Goal: Transaction & Acquisition: Purchase product/service

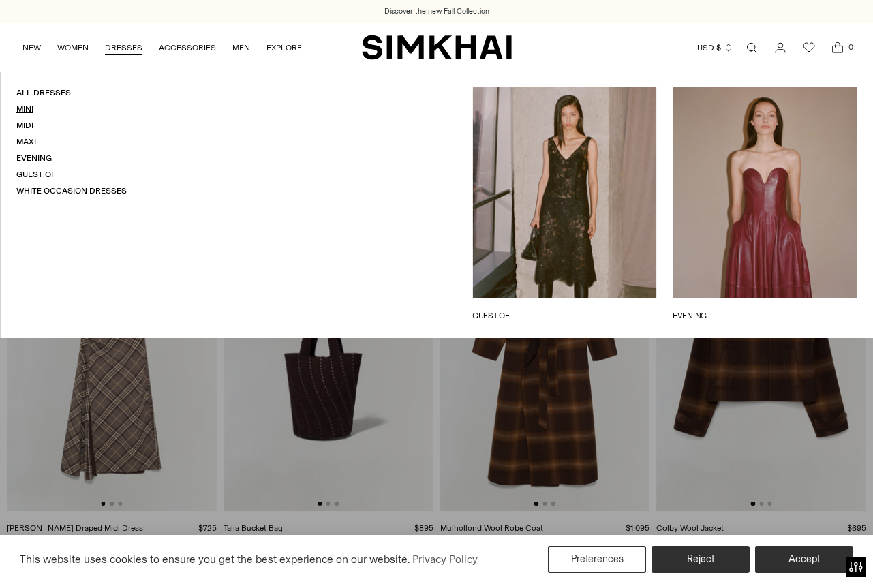
click at [25, 114] on link "Mini" at bounding box center [24, 109] width 17 height 10
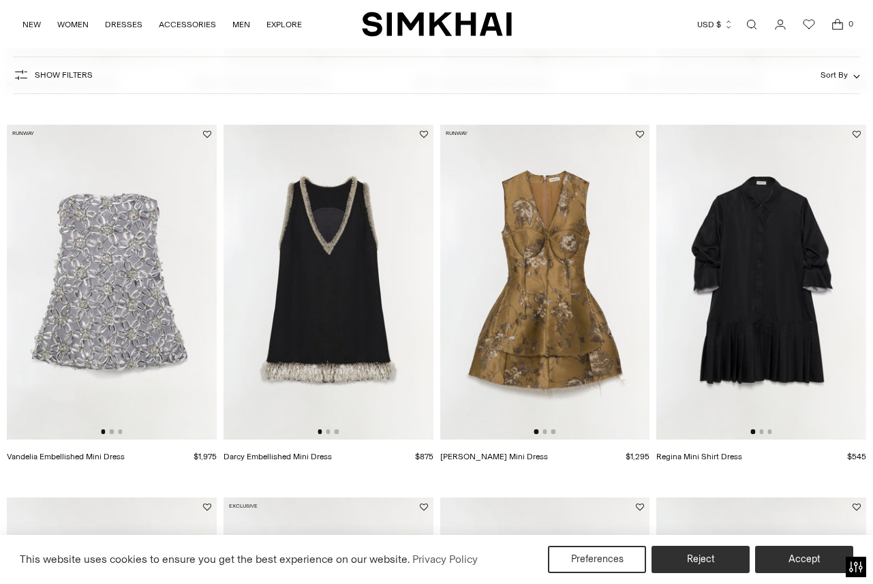
scroll to position [865, 0]
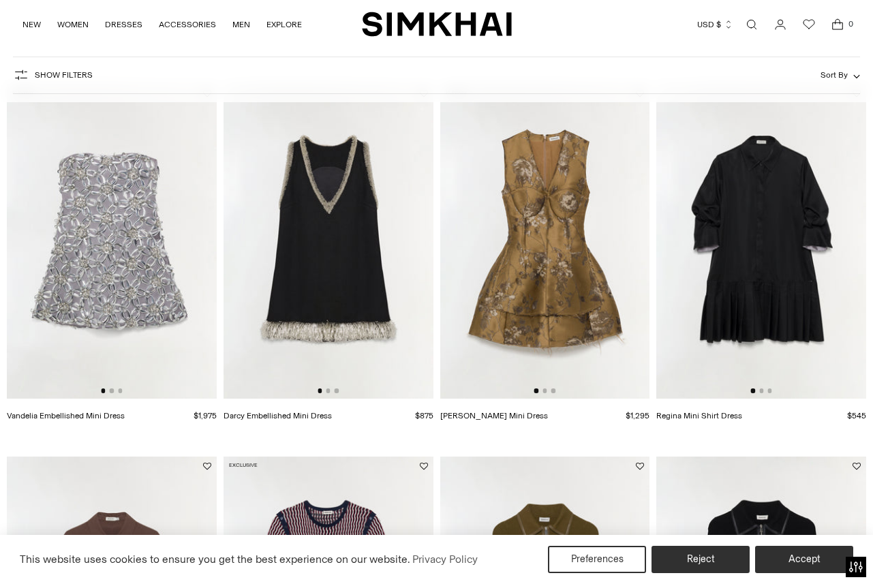
click at [113, 304] on img at bounding box center [112, 241] width 210 height 315
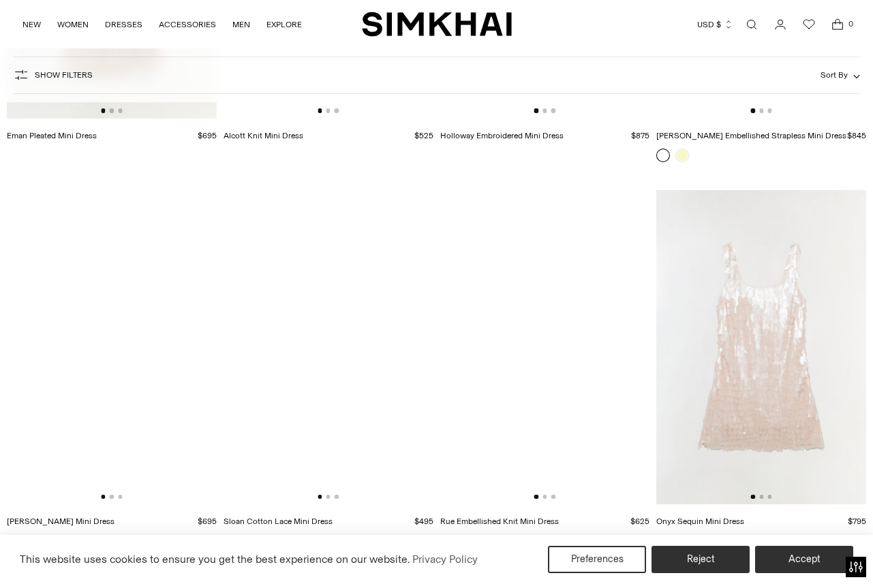
scroll to position [3061, 0]
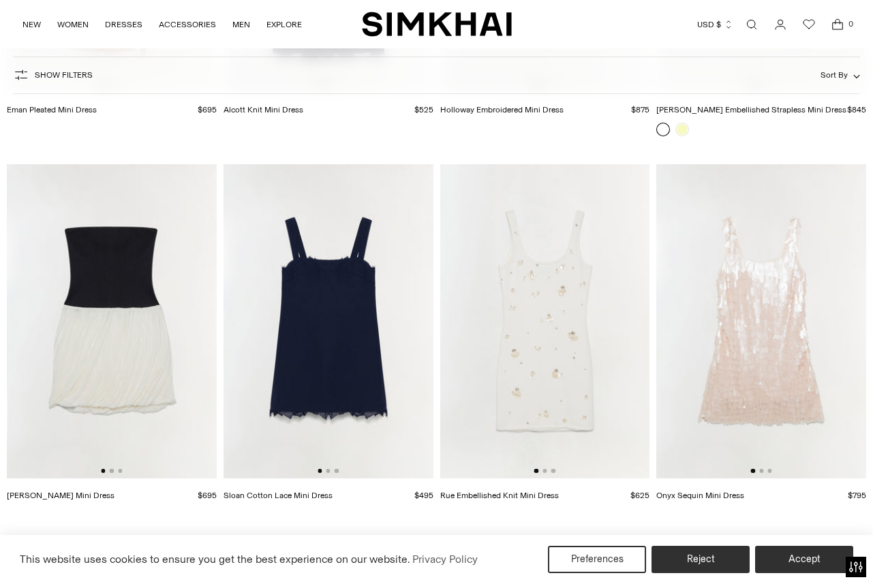
click at [715, 345] on img at bounding box center [761, 321] width 210 height 315
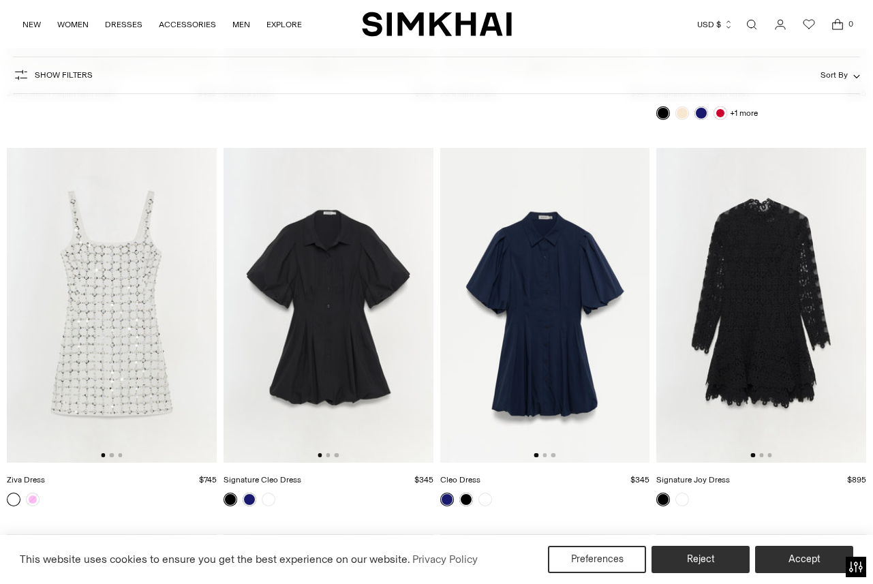
scroll to position [4549, 0]
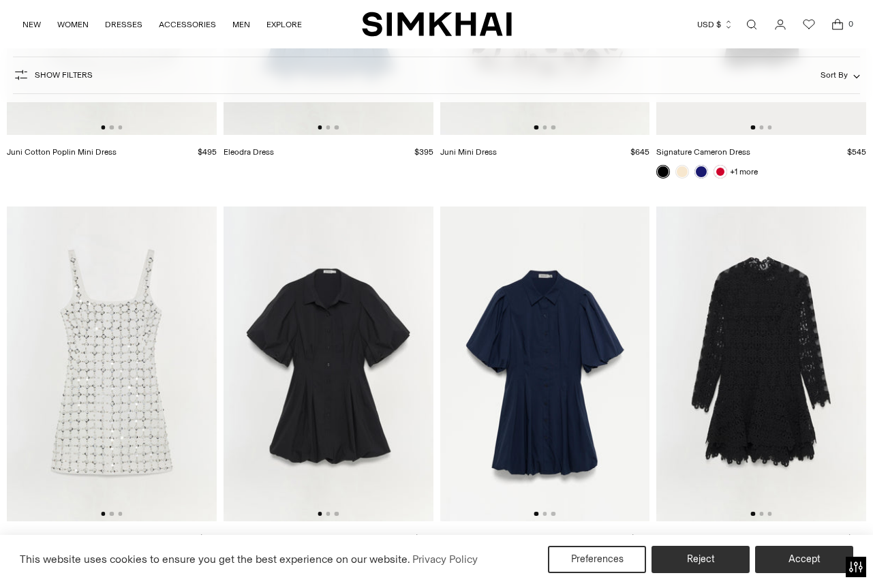
click at [187, 369] on img at bounding box center [112, 363] width 210 height 315
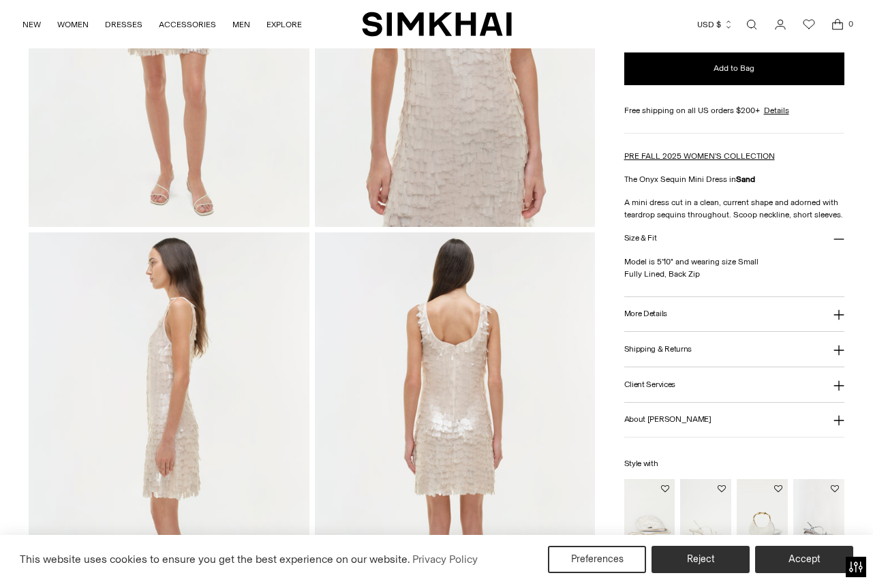
scroll to position [294, 0]
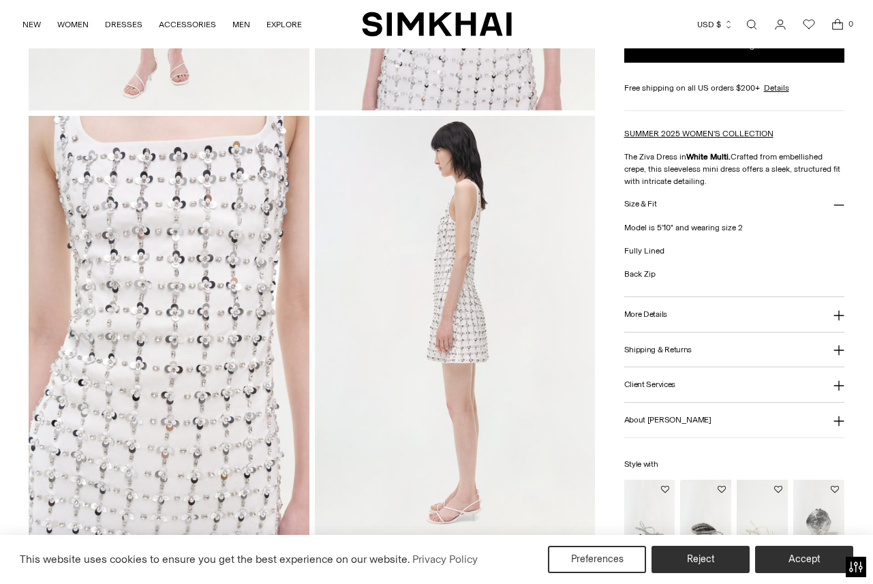
scroll to position [422, 0]
